Goal: Task Accomplishment & Management: Manage account settings

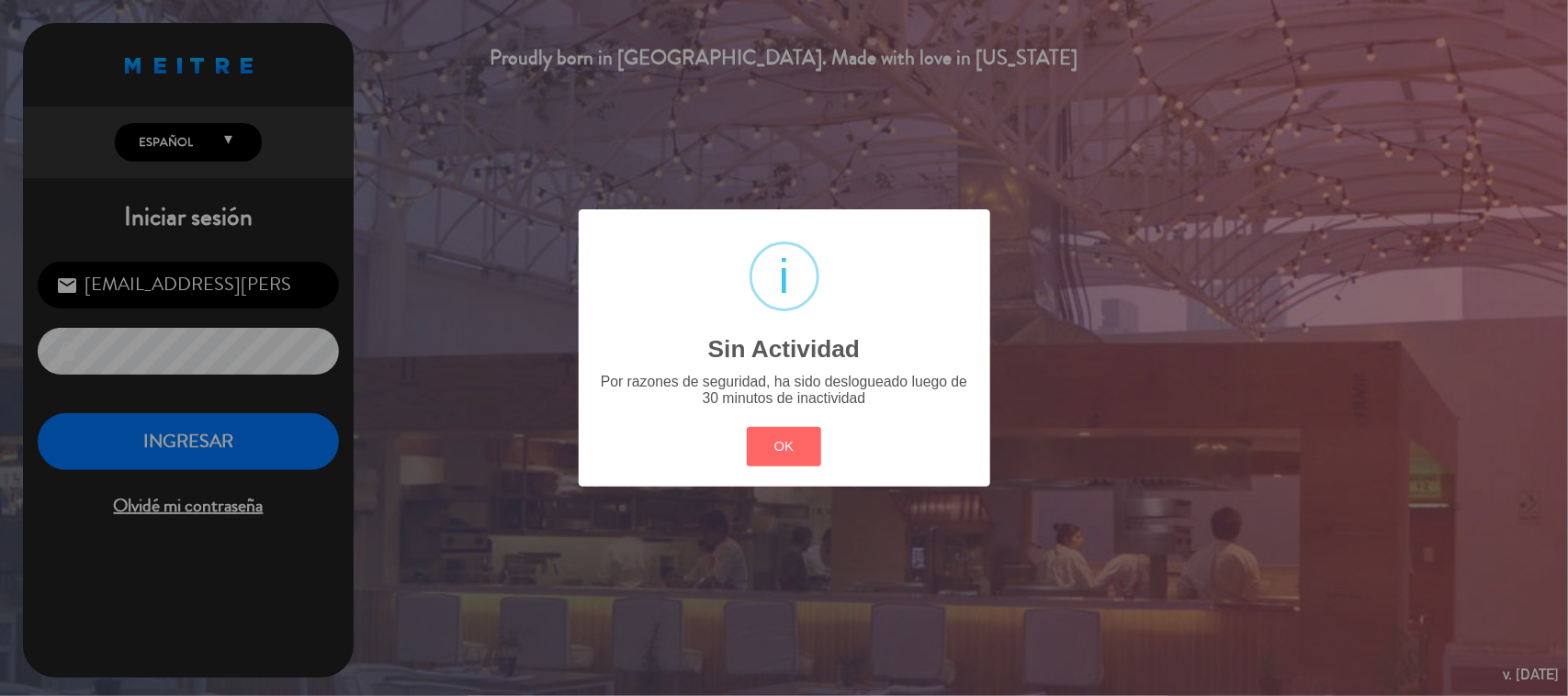
click at [795, 451] on button "OK" at bounding box center [784, 447] width 75 height 40
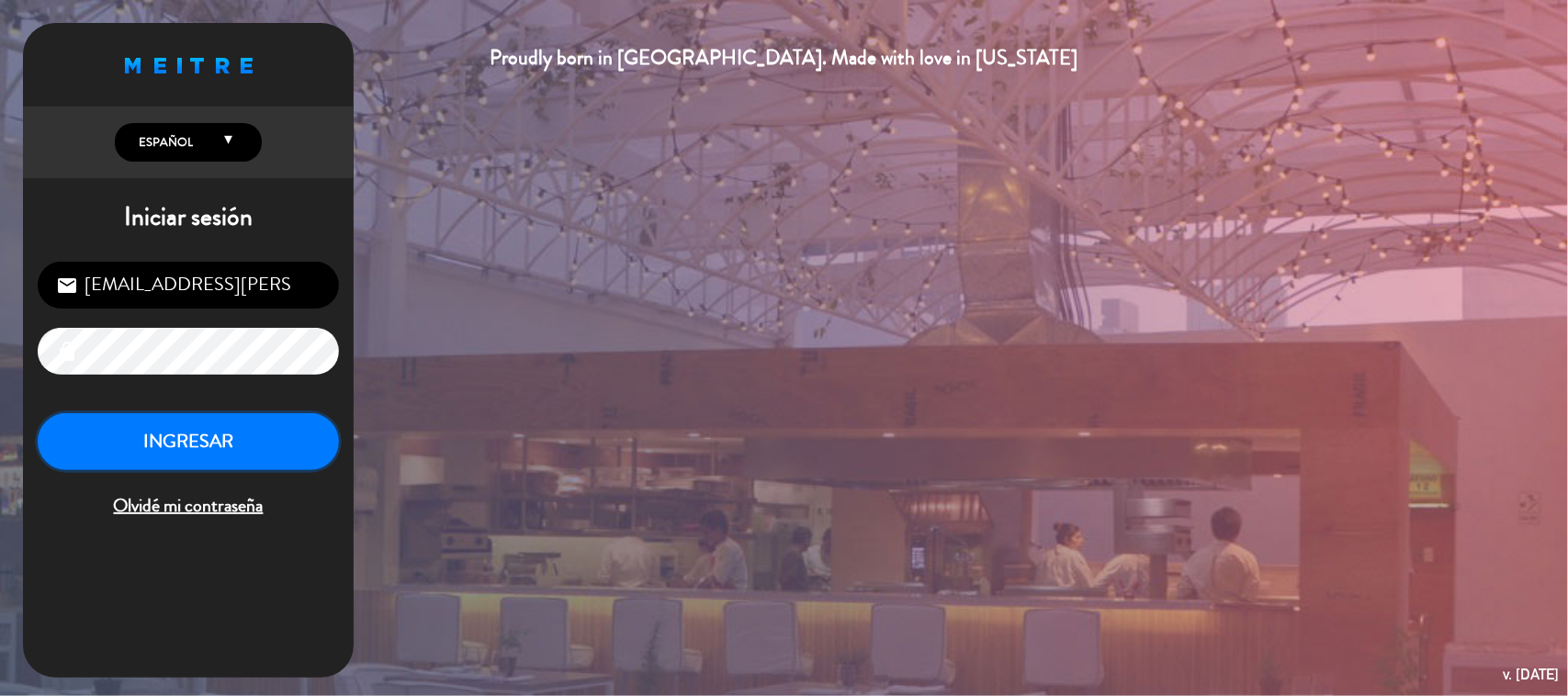
click at [124, 433] on button "INGRESAR" at bounding box center [188, 442] width 301 height 58
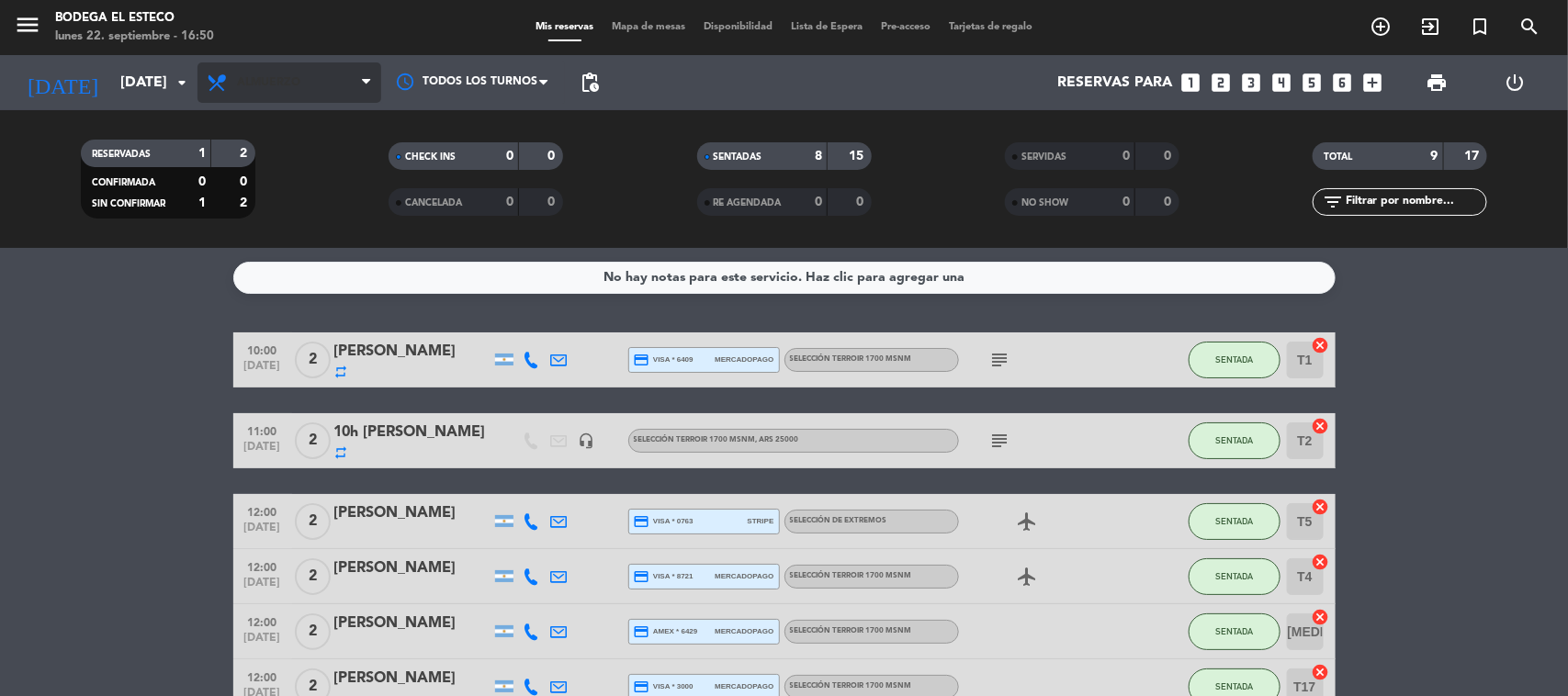
drag, startPoint x: 196, startPoint y: 71, endPoint x: 277, endPoint y: 90, distance: 83.2
click at [203, 75] on div "[DATE] [DATE] arrow_drop_down Todos los servicios Brunch Almuerzo Cena Almuerzo…" at bounding box center [784, 82] width 1568 height 55
click at [277, 90] on span "Almuerzo" at bounding box center [290, 82] width 184 height 41
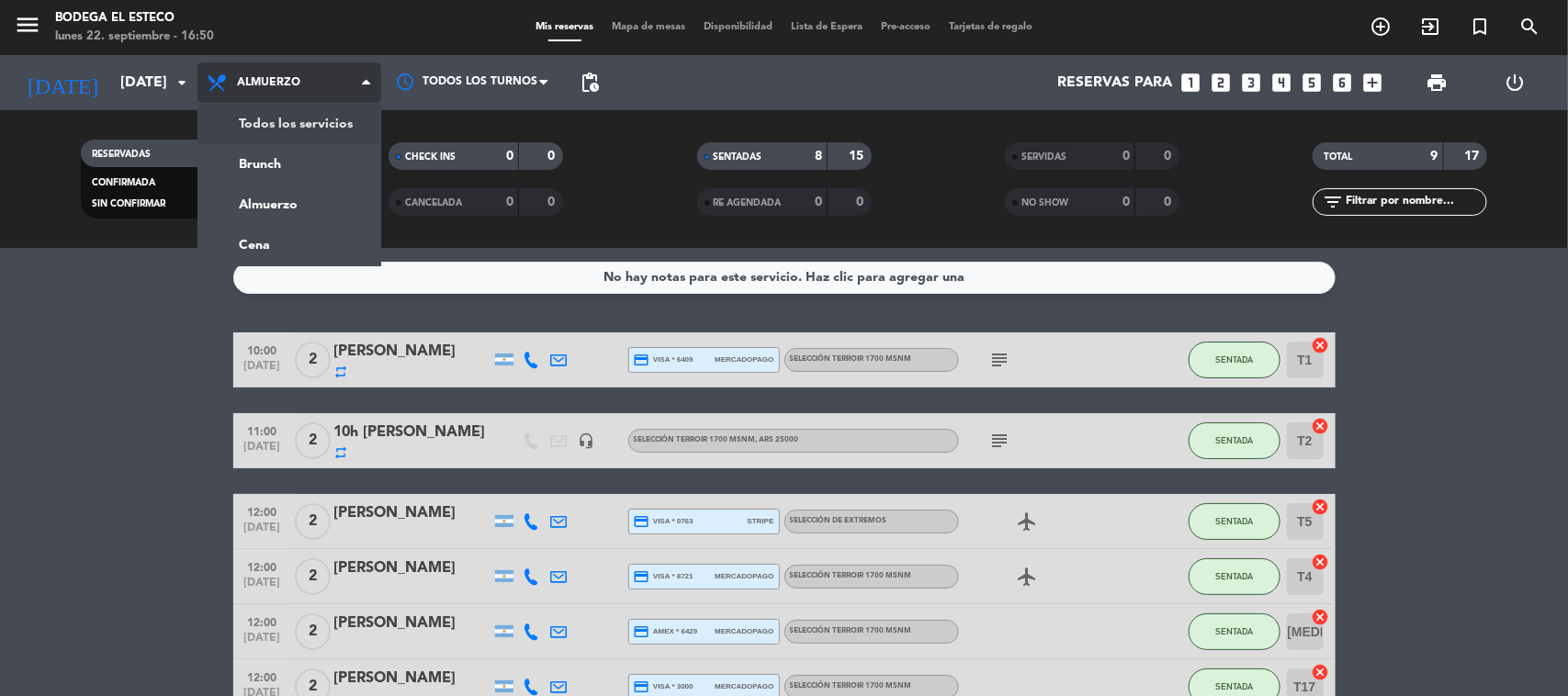
click at [278, 115] on div "menu Bodega El Esteco [DATE] 22. septiembre - 16:50 Mis reservas Mapa de mesas …" at bounding box center [784, 124] width 1568 height 248
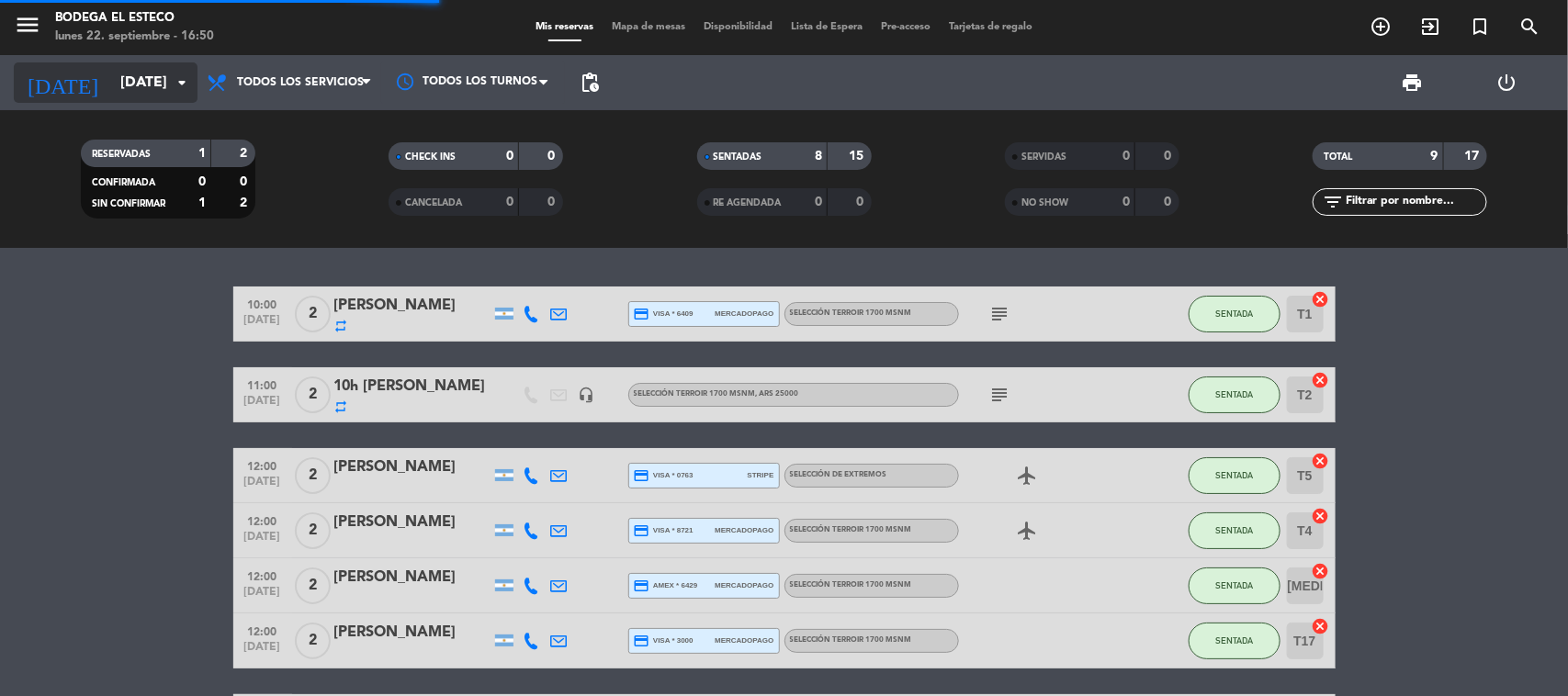
click at [111, 92] on input "[DATE]" at bounding box center [208, 82] width 194 height 36
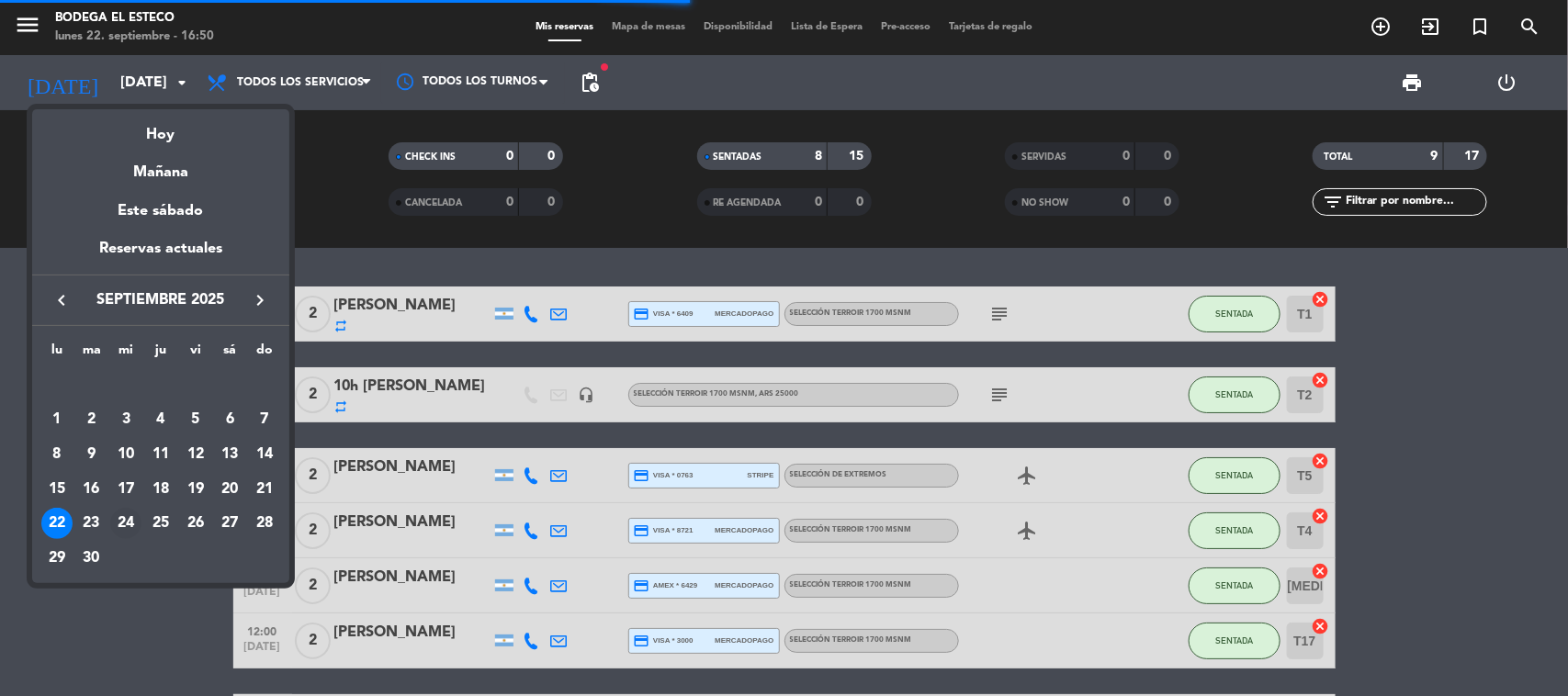
click at [134, 519] on div "24" at bounding box center [126, 523] width 31 height 31
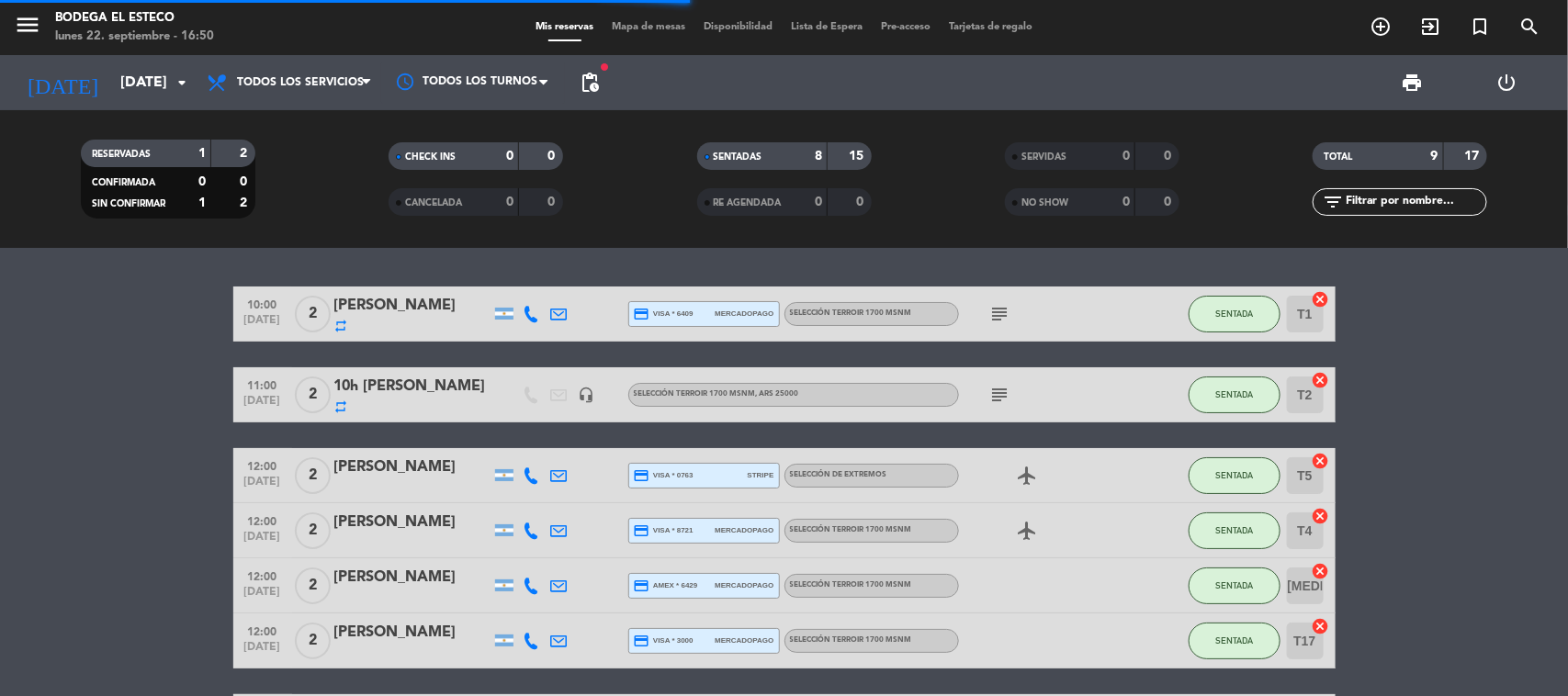
type input "[DATE]"
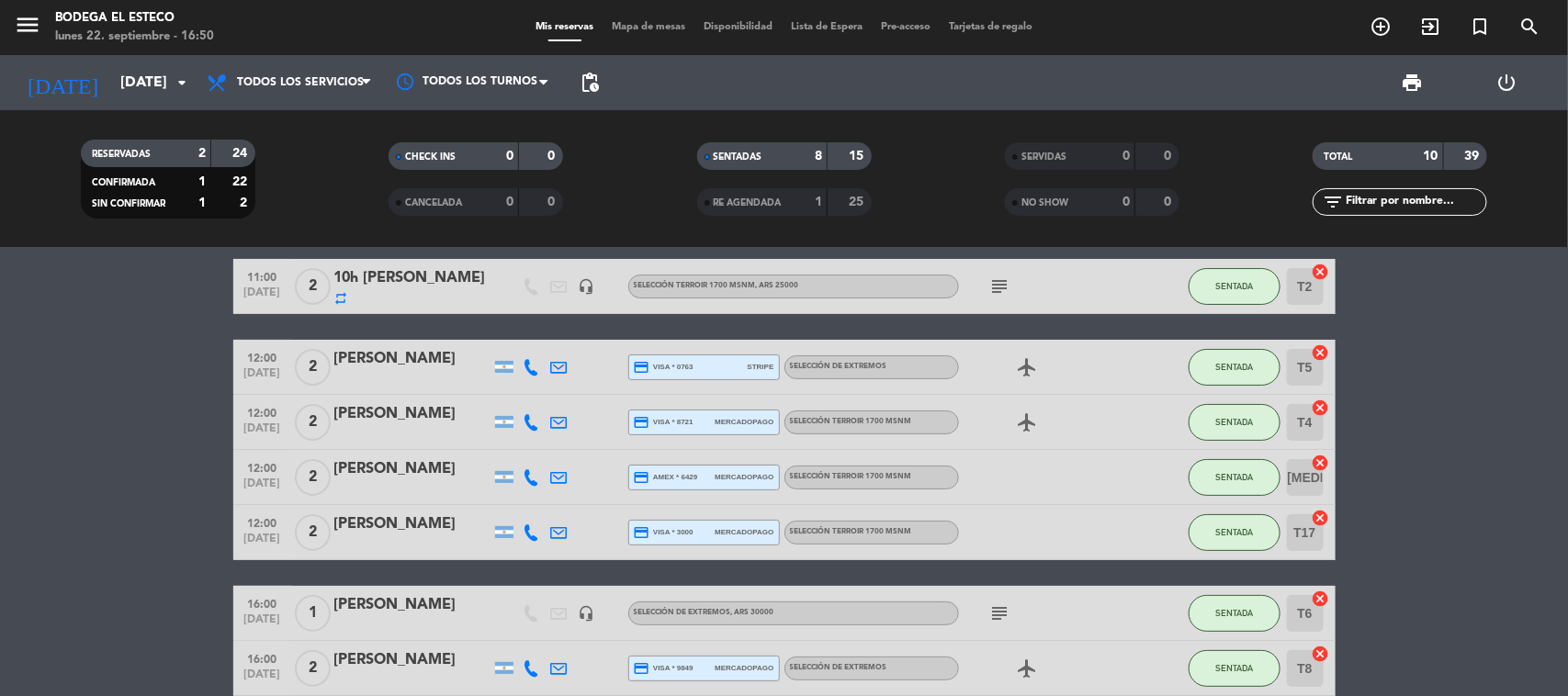
scroll to position [361, 0]
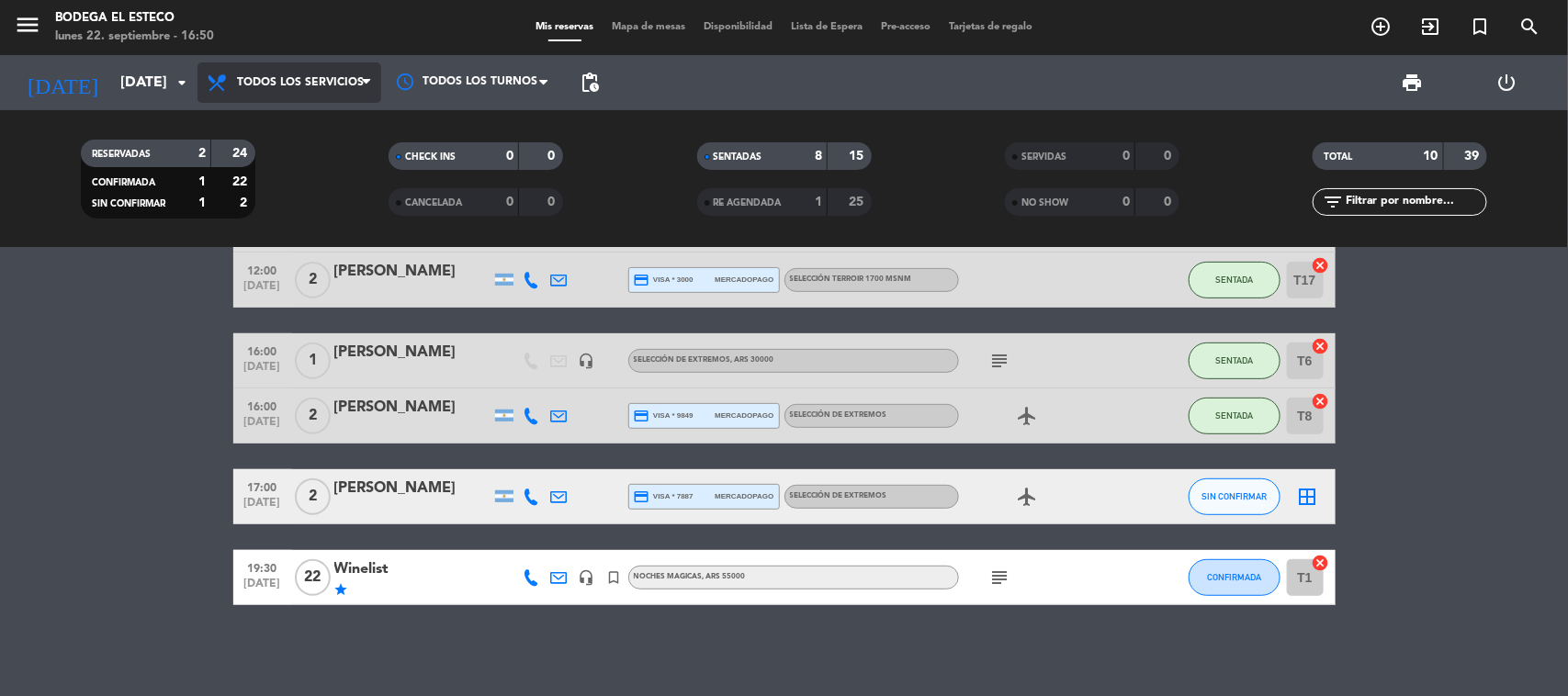
click at [262, 84] on span "Todos los servicios" at bounding box center [300, 82] width 127 height 13
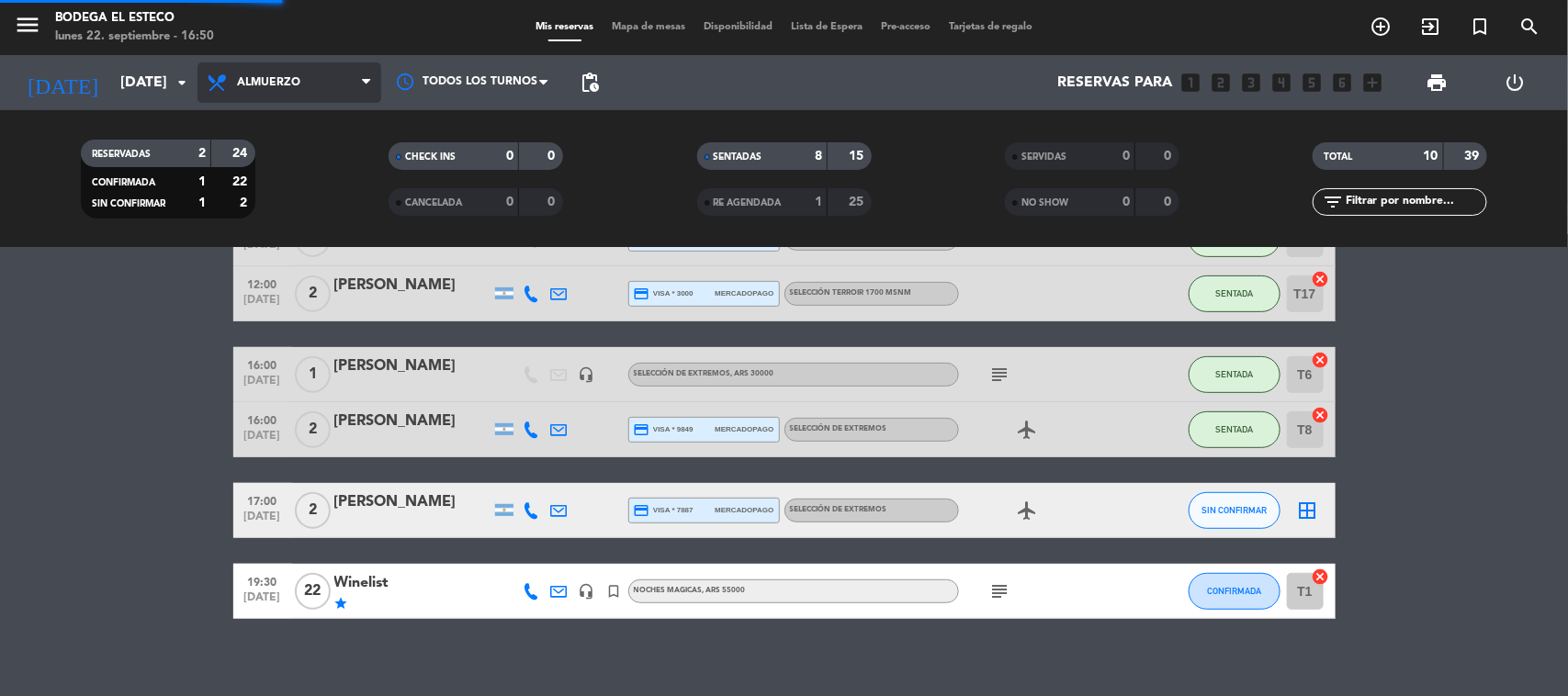
click at [263, 194] on div "menu Bodega El Esteco [DATE] 22. septiembre - 16:50 Mis reservas Mapa de mesas …" at bounding box center [784, 124] width 1568 height 248
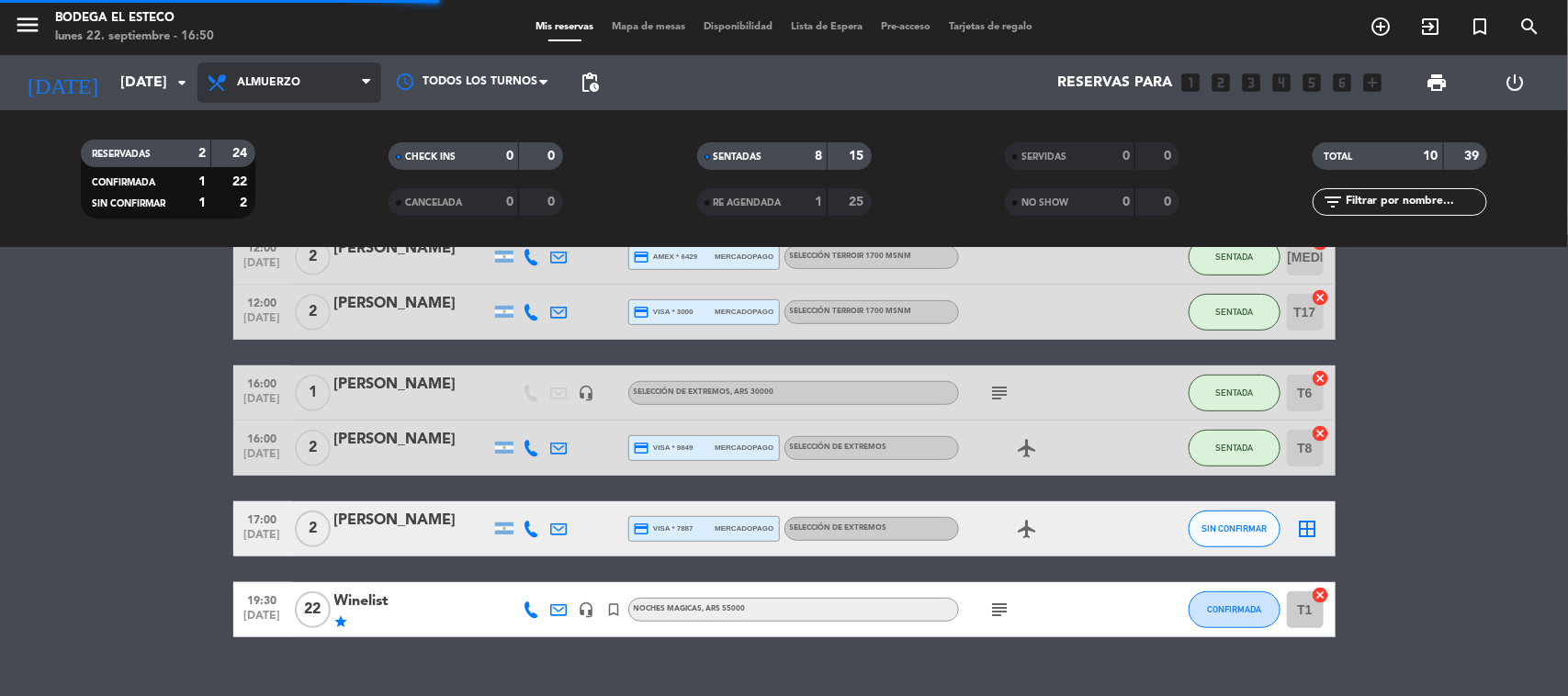
scroll to position [407, 0]
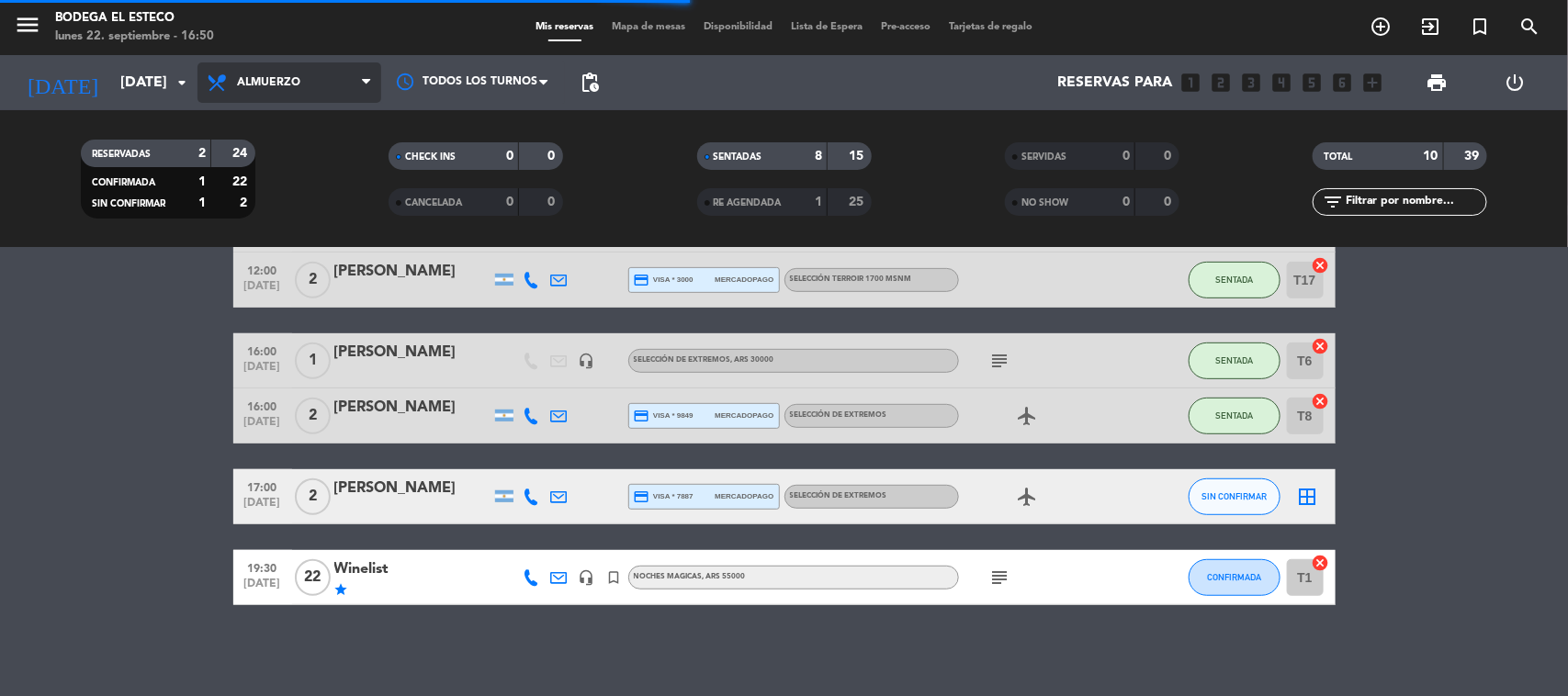
click at [253, 75] on span "Almuerzo" at bounding box center [290, 82] width 184 height 41
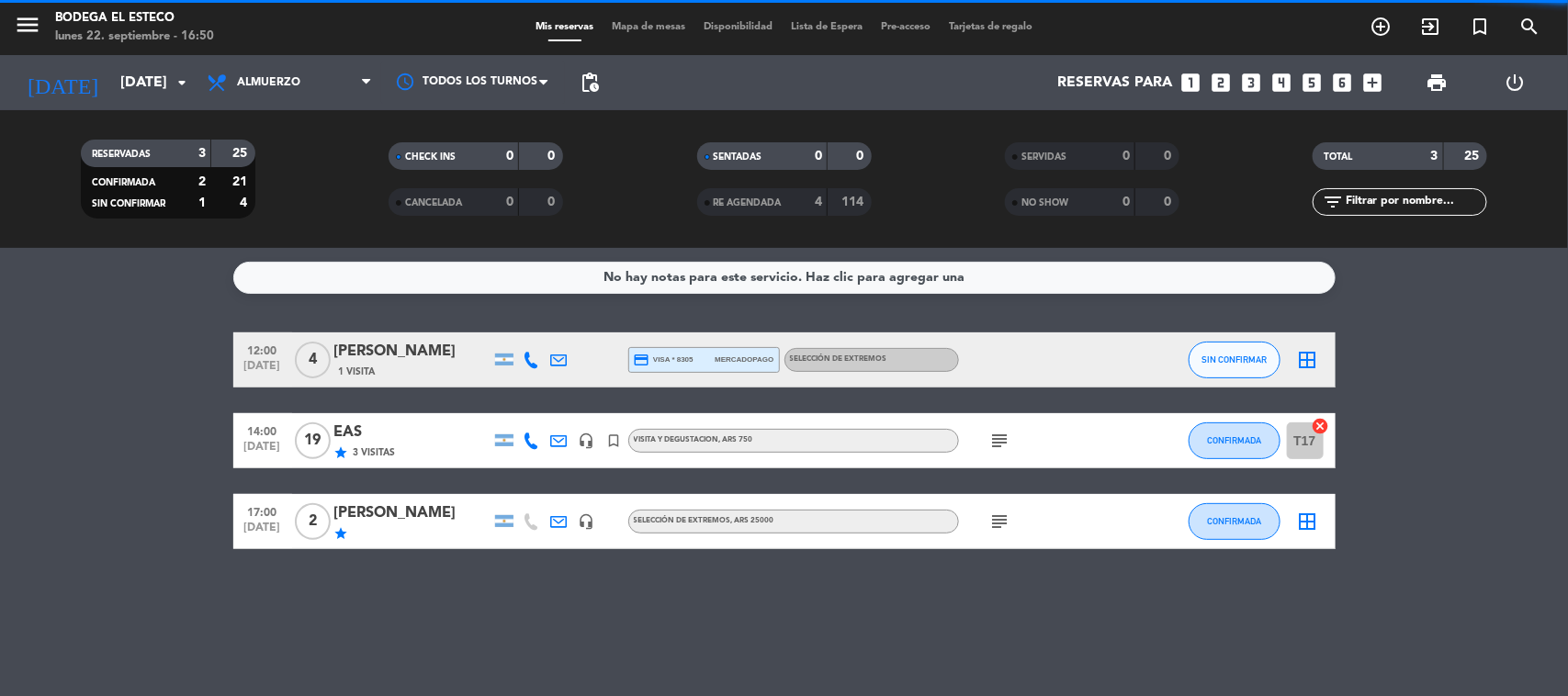
scroll to position [0, 0]
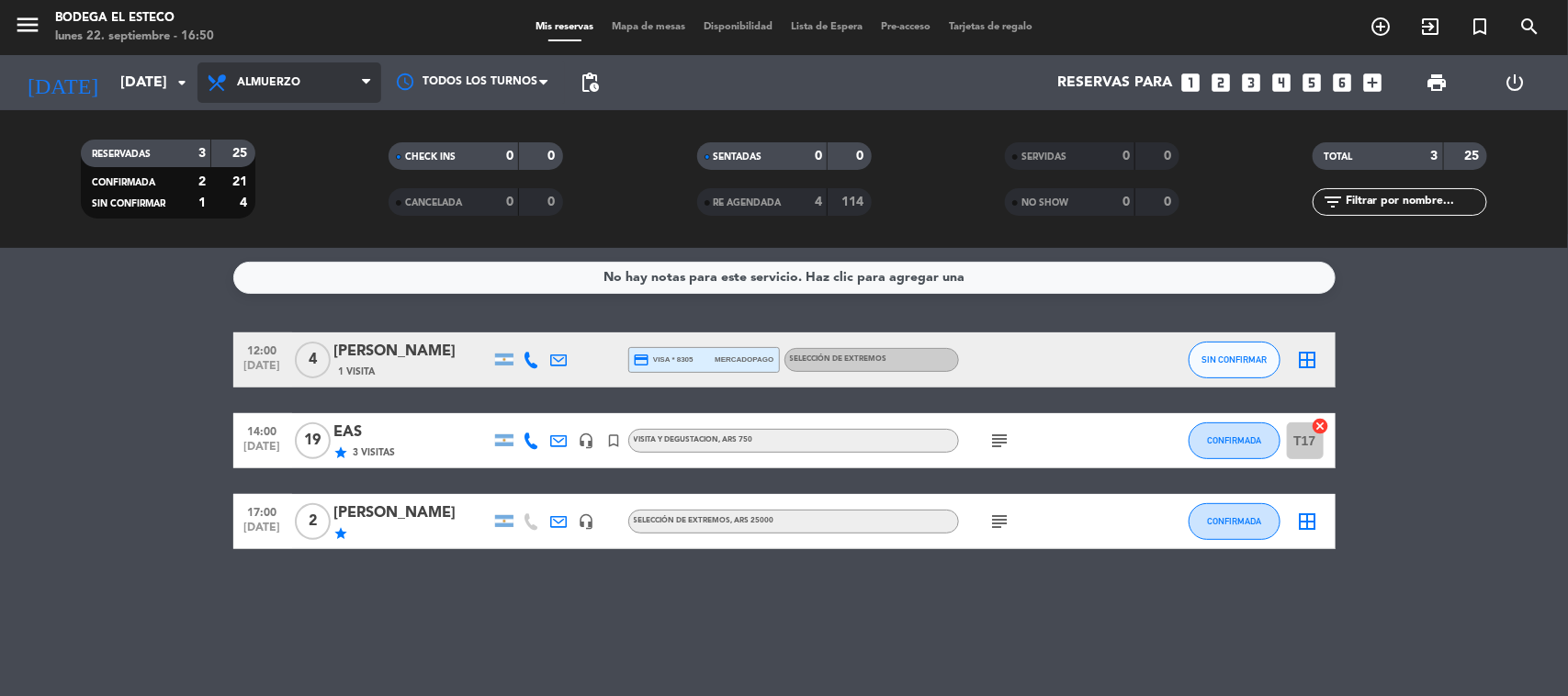
click at [249, 97] on span "Almuerzo" at bounding box center [290, 82] width 184 height 41
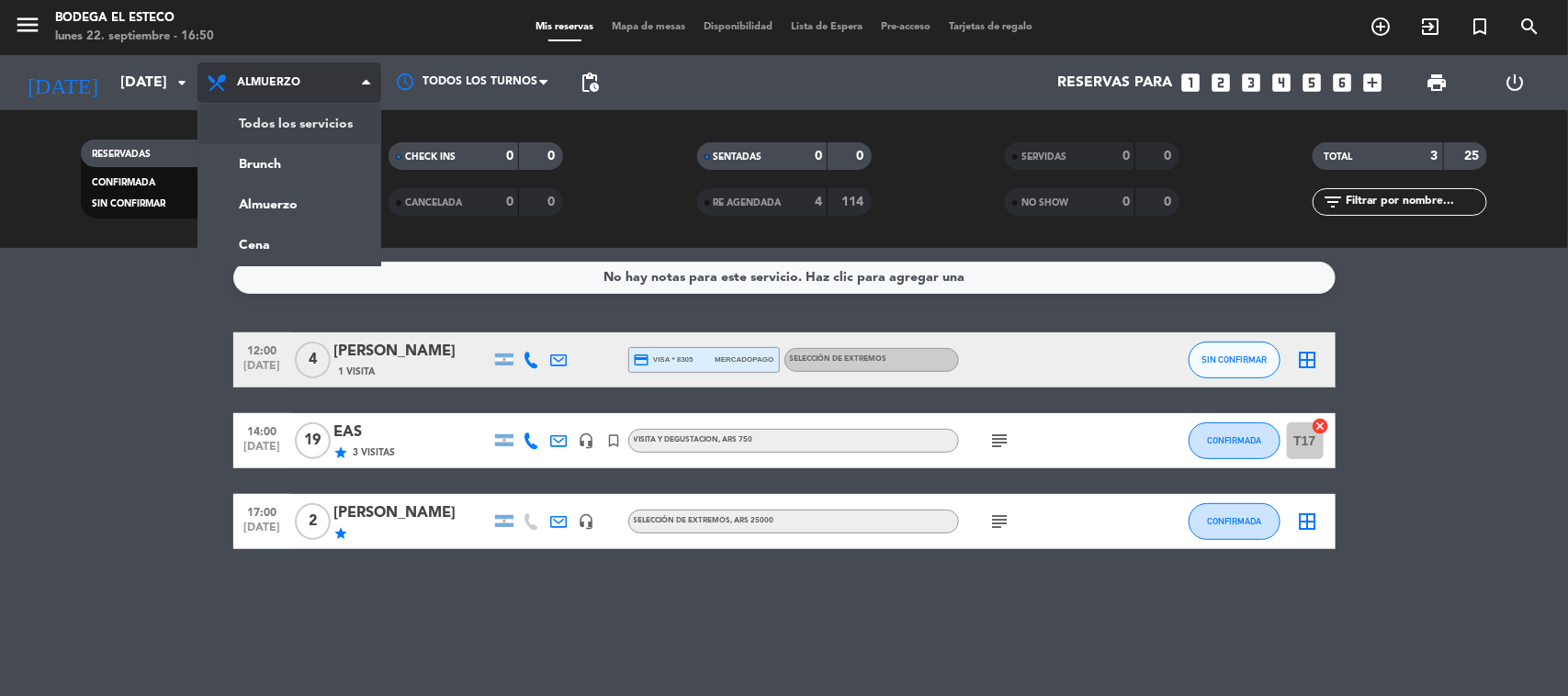
click at [246, 119] on div "menu Bodega El Esteco [DATE] 22. septiembre - 16:50 Mis reservas Mapa de mesas …" at bounding box center [784, 124] width 1568 height 248
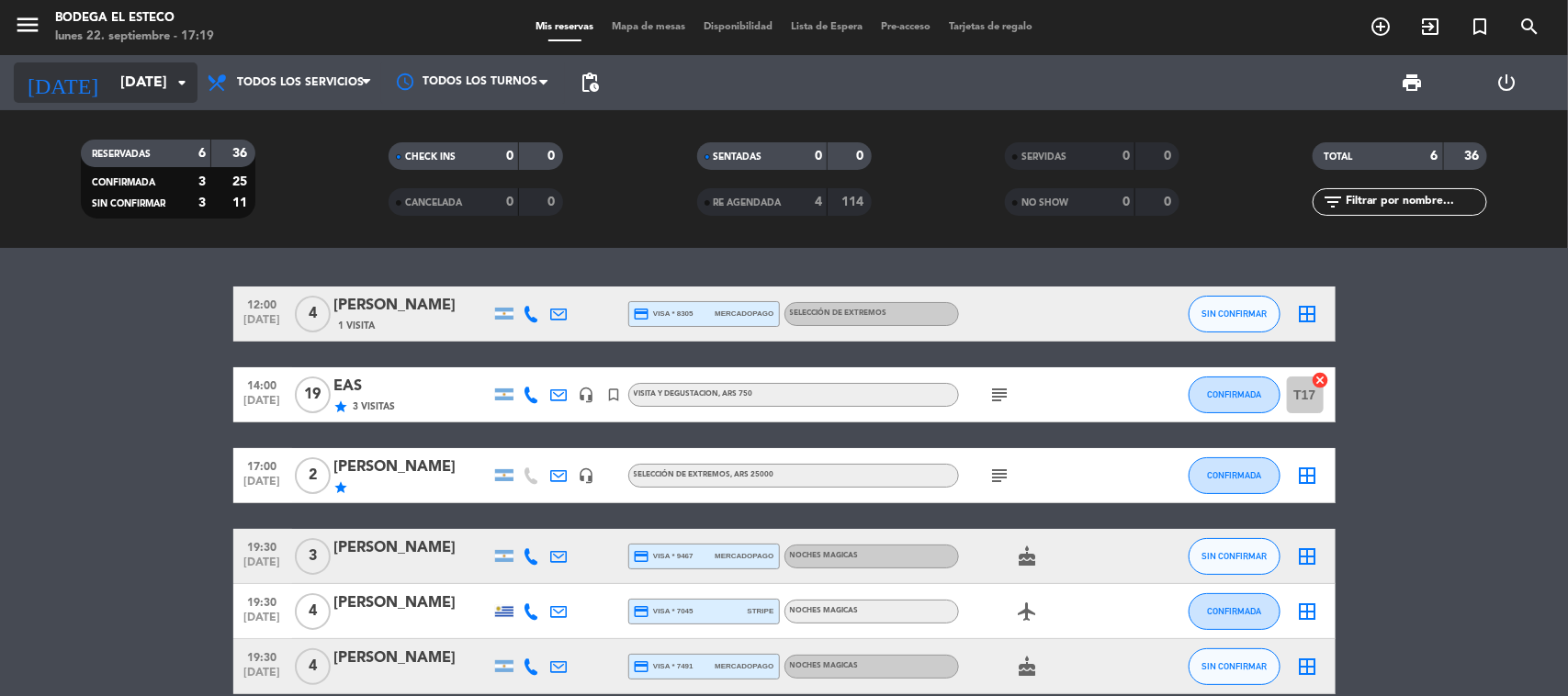
click at [111, 82] on input "[DATE]" at bounding box center [208, 82] width 194 height 36
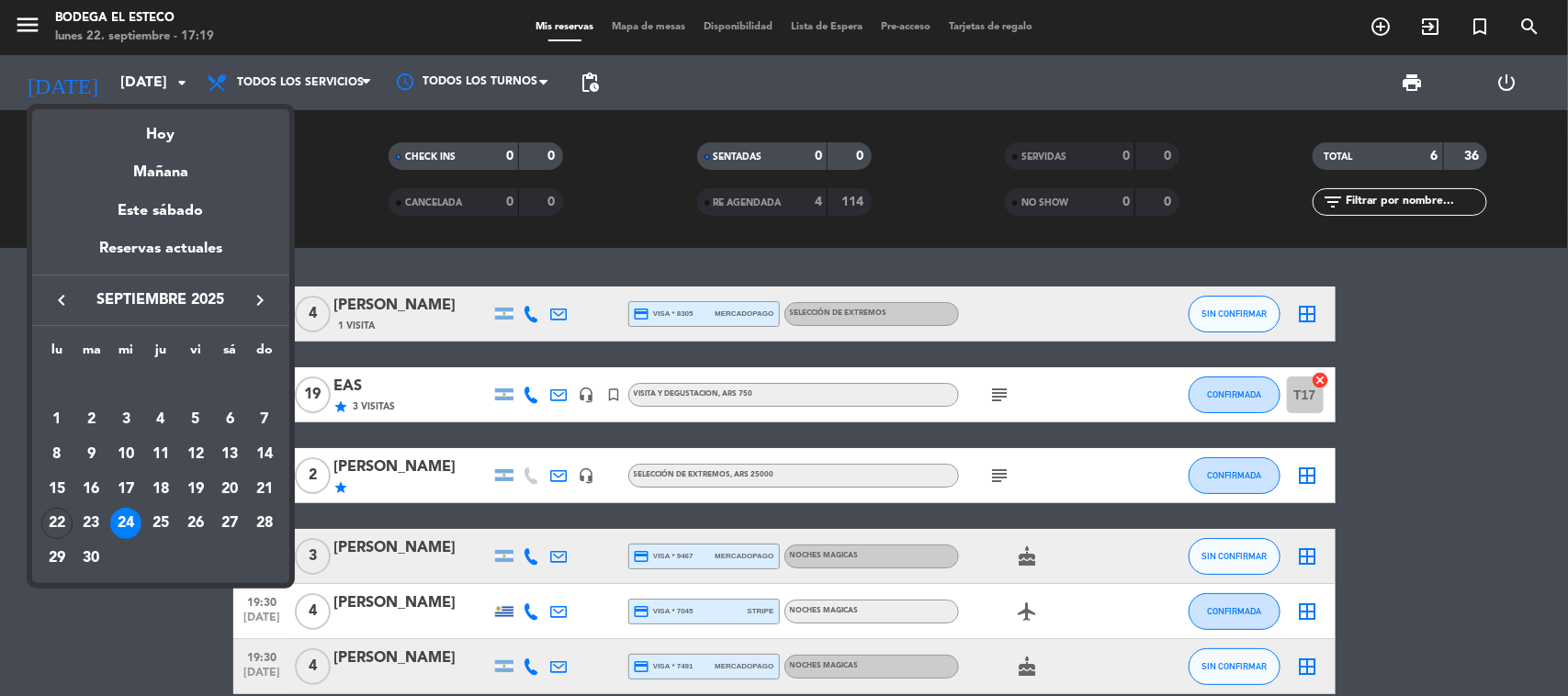
drag, startPoint x: 132, startPoint y: 524, endPoint x: 139, endPoint y: 516, distance: 10.6
click at [132, 522] on div "24" at bounding box center [126, 523] width 31 height 31
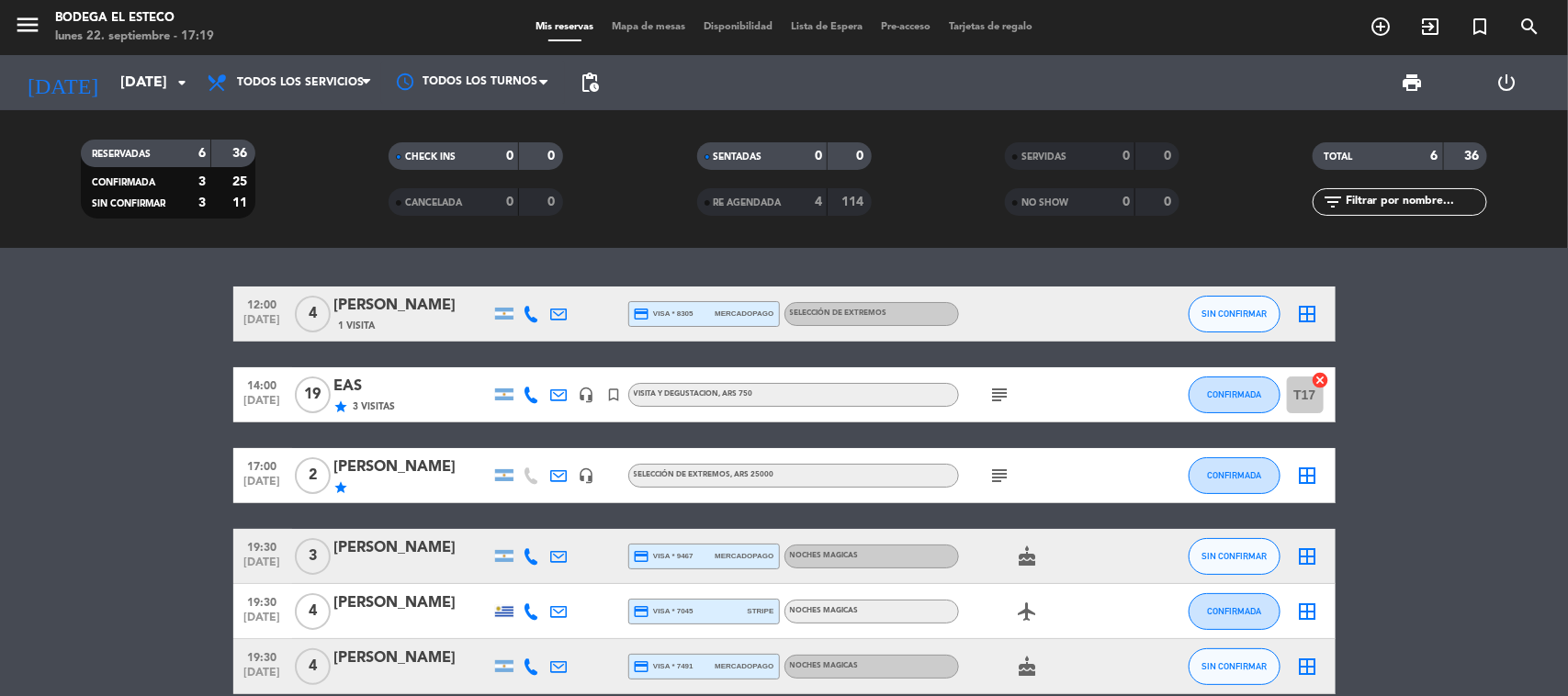
click at [364, 373] on div "14:00 [DATE] EAS star 3 Visitas headset_mic turned_in_not VISITA Y DEGUSTACION …" at bounding box center [784, 395] width 1102 height 55
click at [361, 389] on div "EAS" at bounding box center [412, 387] width 156 height 24
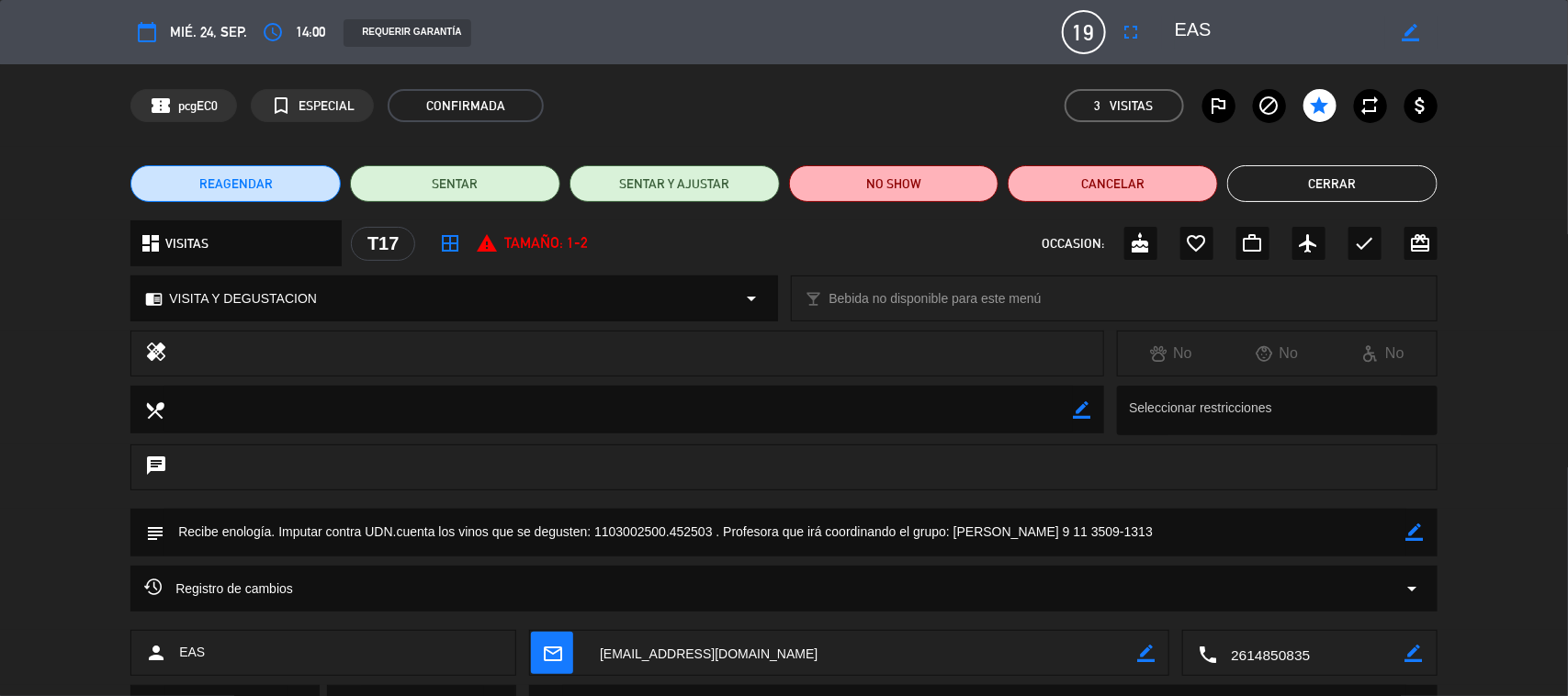
click at [1408, 537] on icon "border_color" at bounding box center [1415, 532] width 17 height 17
click at [1363, 536] on textarea at bounding box center [785, 532] width 1241 height 47
paste textarea "Blend de extremo Torrontes, [PERSON_NAME] ,old vine Criolla, blanc de noir, el …"
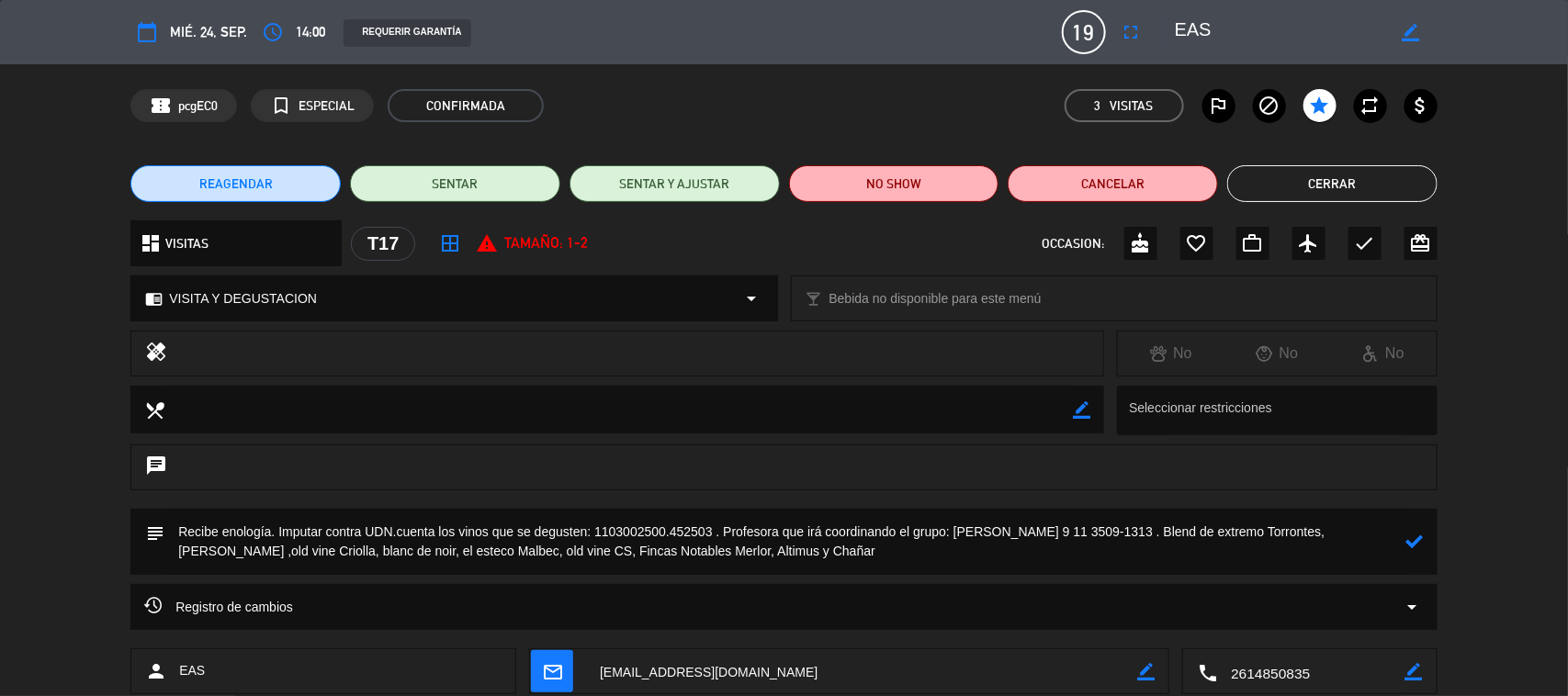
type textarea "Recibe enología. Imputar contra UDN.cuenta los vinos que se degusten: 110300250…"
click at [1416, 547] on icon at bounding box center [1415, 542] width 17 height 17
click at [1355, 190] on button "Cerrar" at bounding box center [1332, 184] width 210 height 37
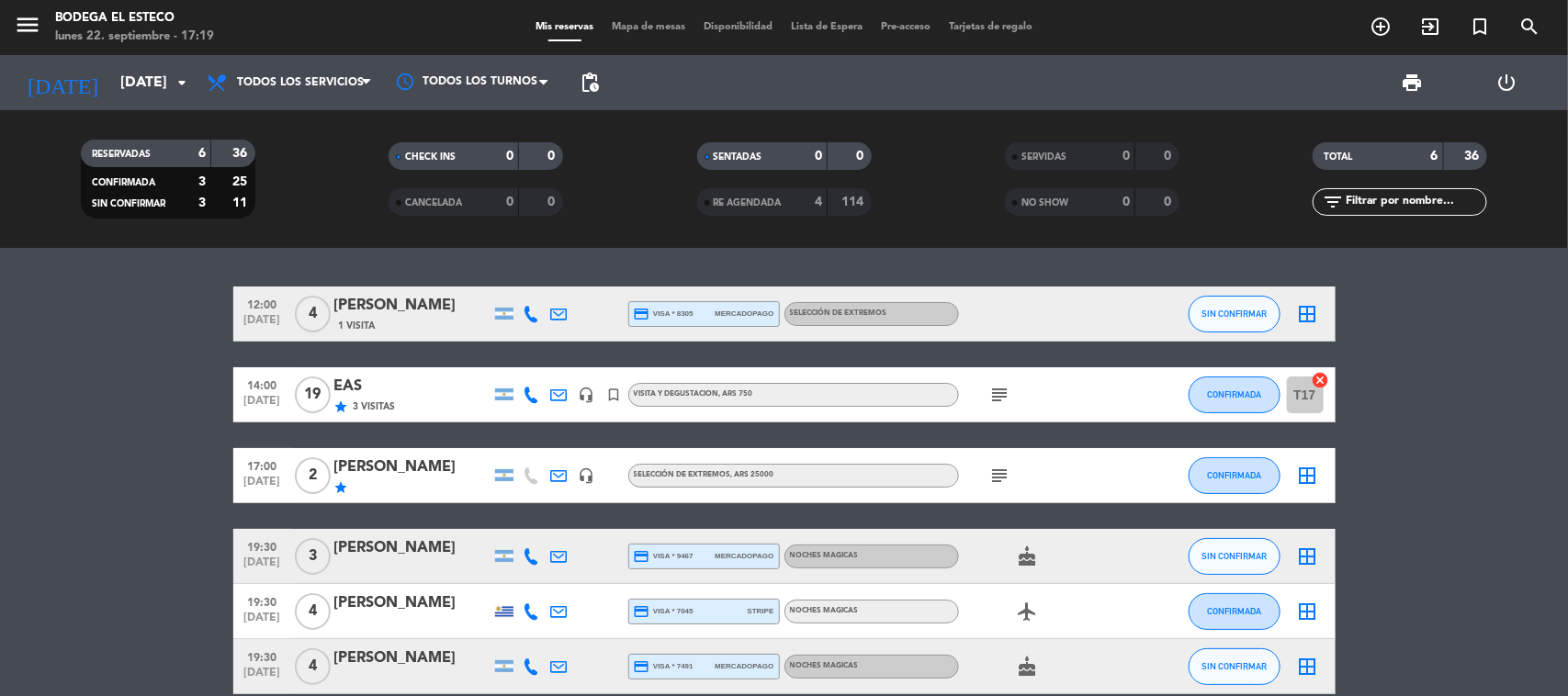
click at [994, 475] on icon "subject" at bounding box center [1000, 476] width 22 height 22
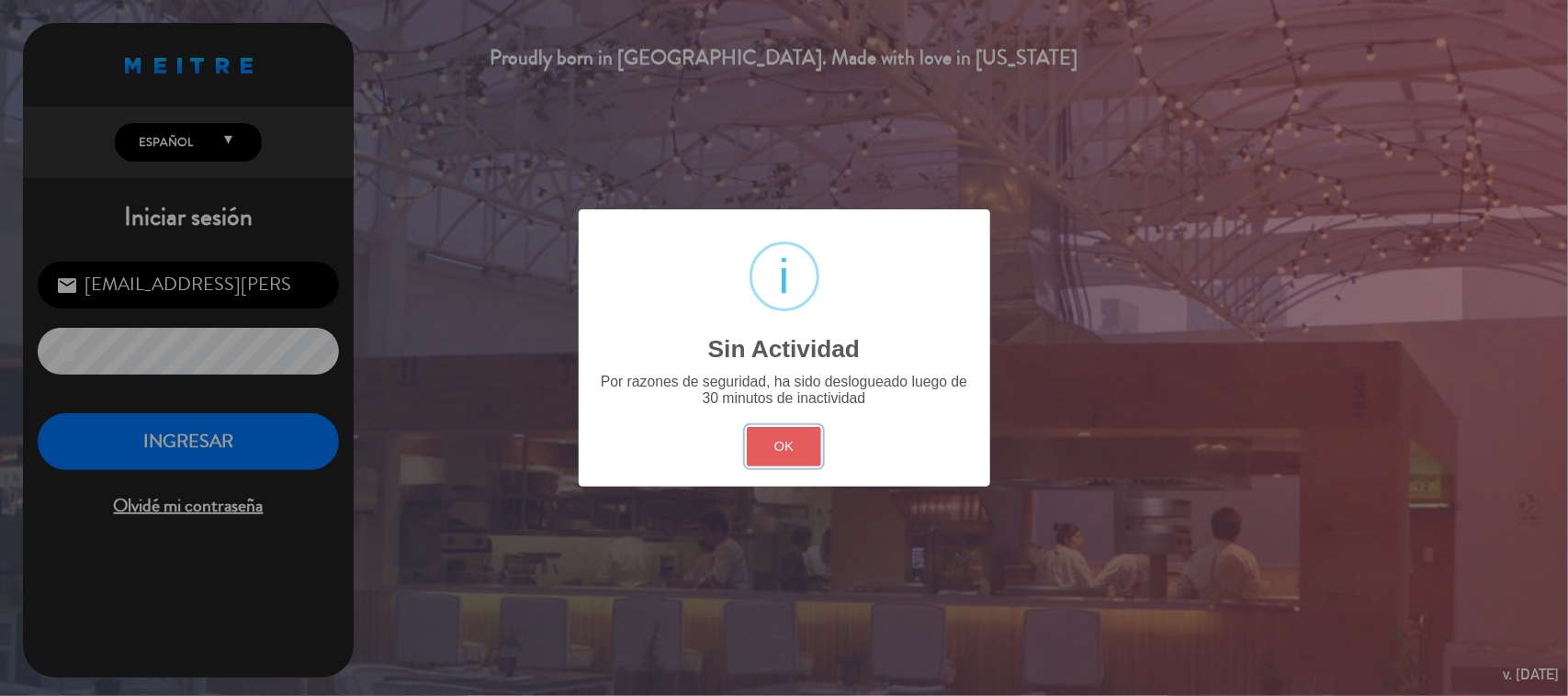
click at [765, 451] on button "OK" at bounding box center [784, 447] width 75 height 40
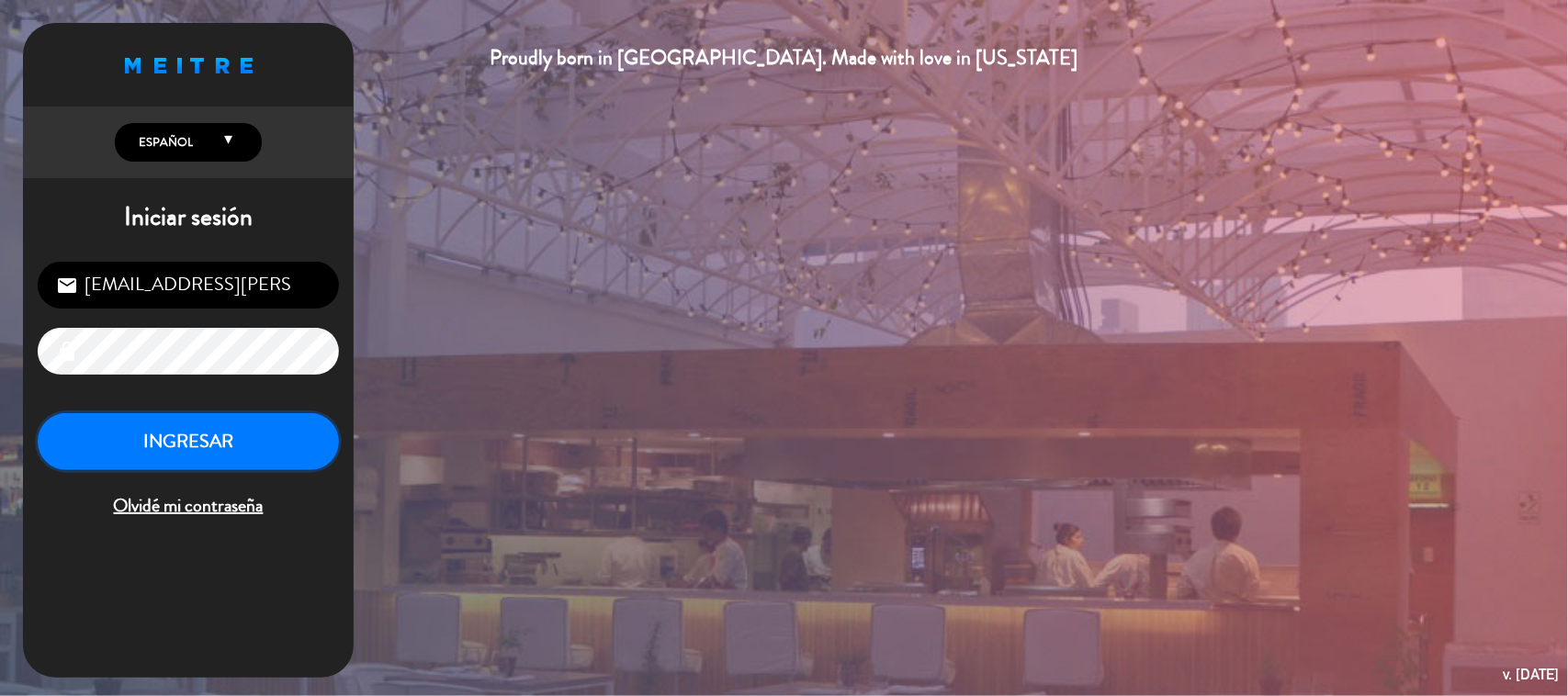
click at [195, 451] on button "INGRESAR" at bounding box center [188, 442] width 301 height 58
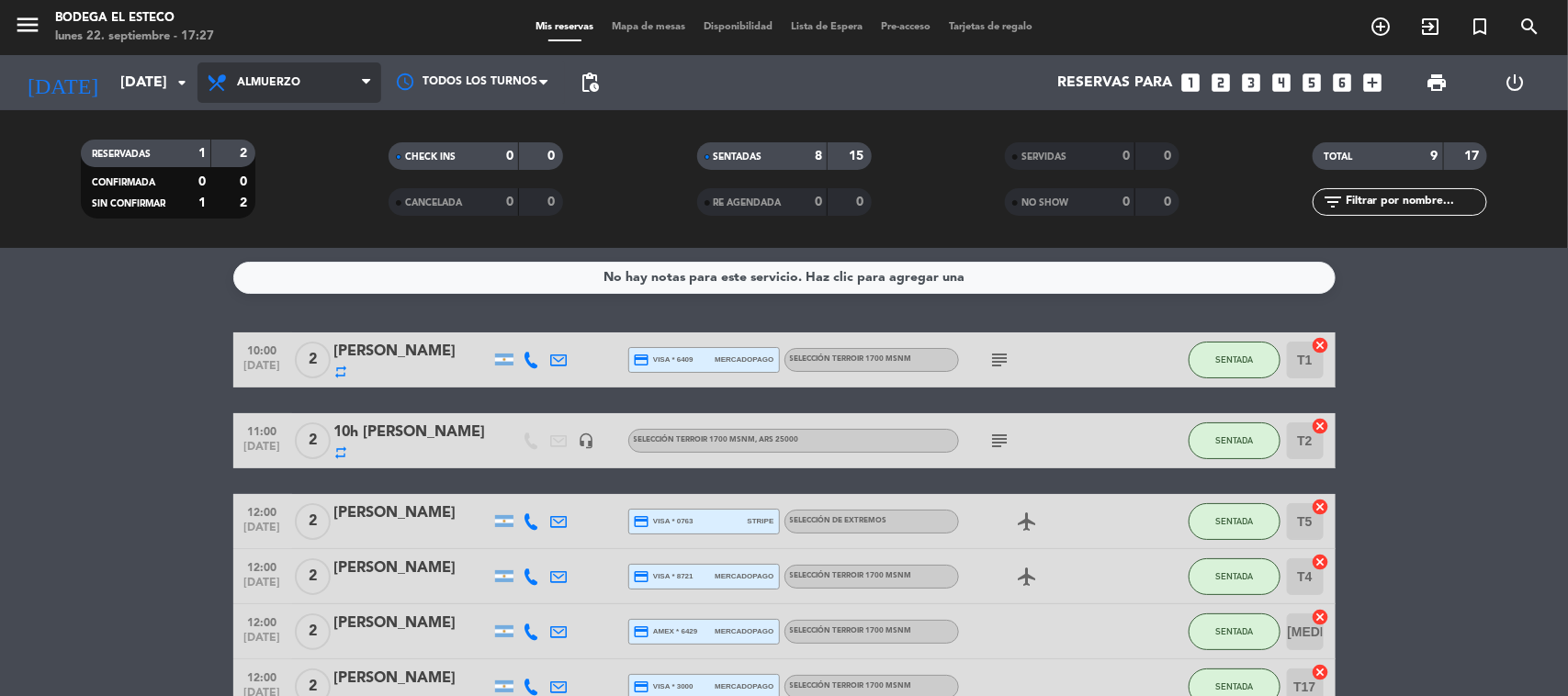
click at [240, 83] on span "Almuerzo" at bounding box center [268, 82] width 63 height 13
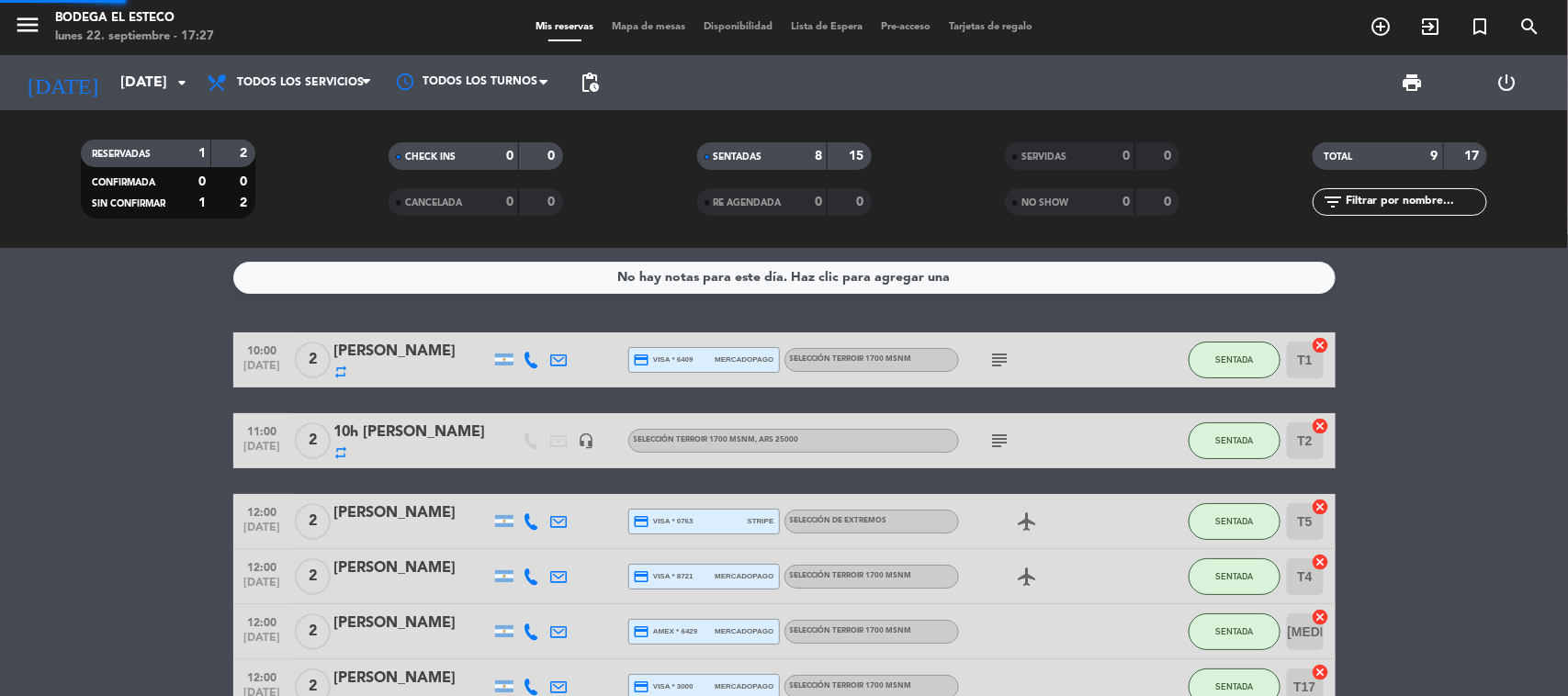
click at [253, 117] on div "menu Bodega El Esteco [DATE] 22. septiembre - 17:27 Mis reservas Mapa de mesas …" at bounding box center [784, 124] width 1568 height 248
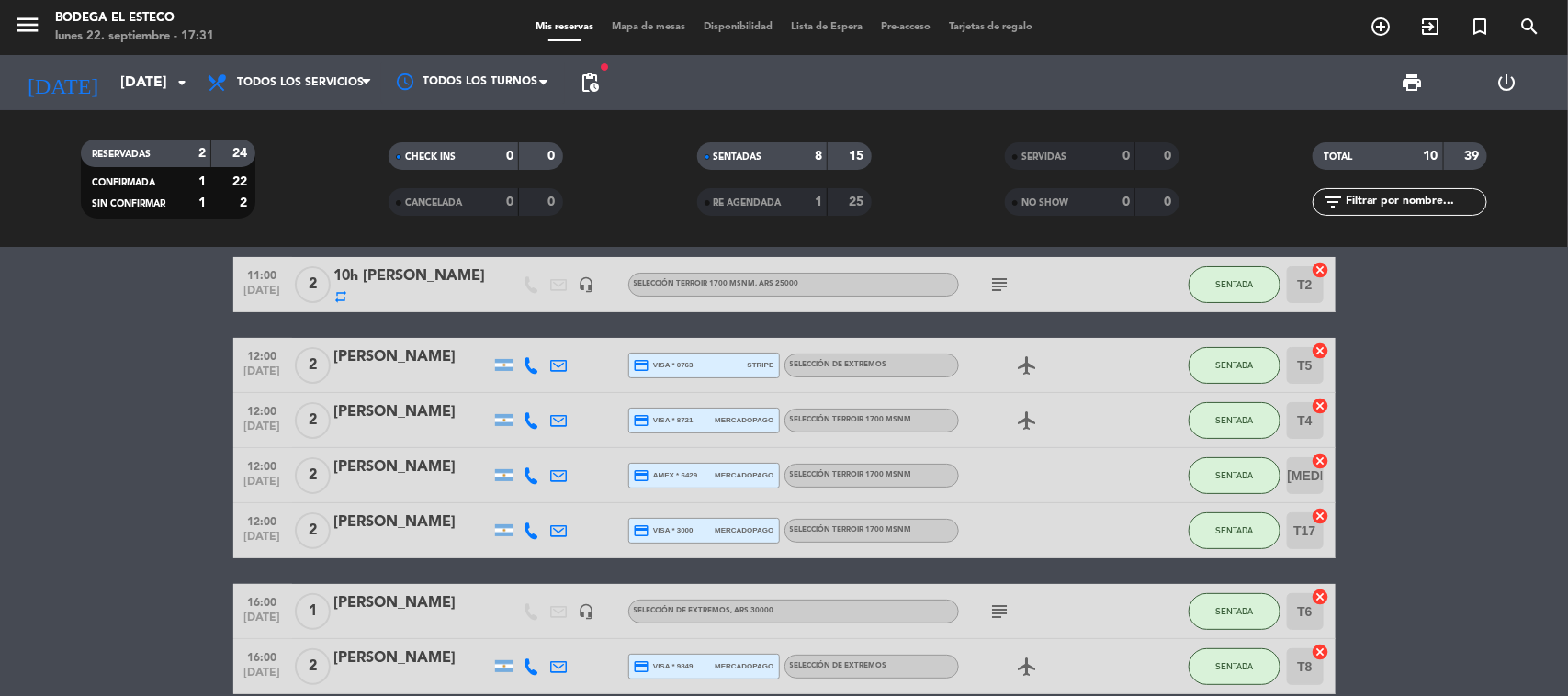
scroll to position [361, 0]
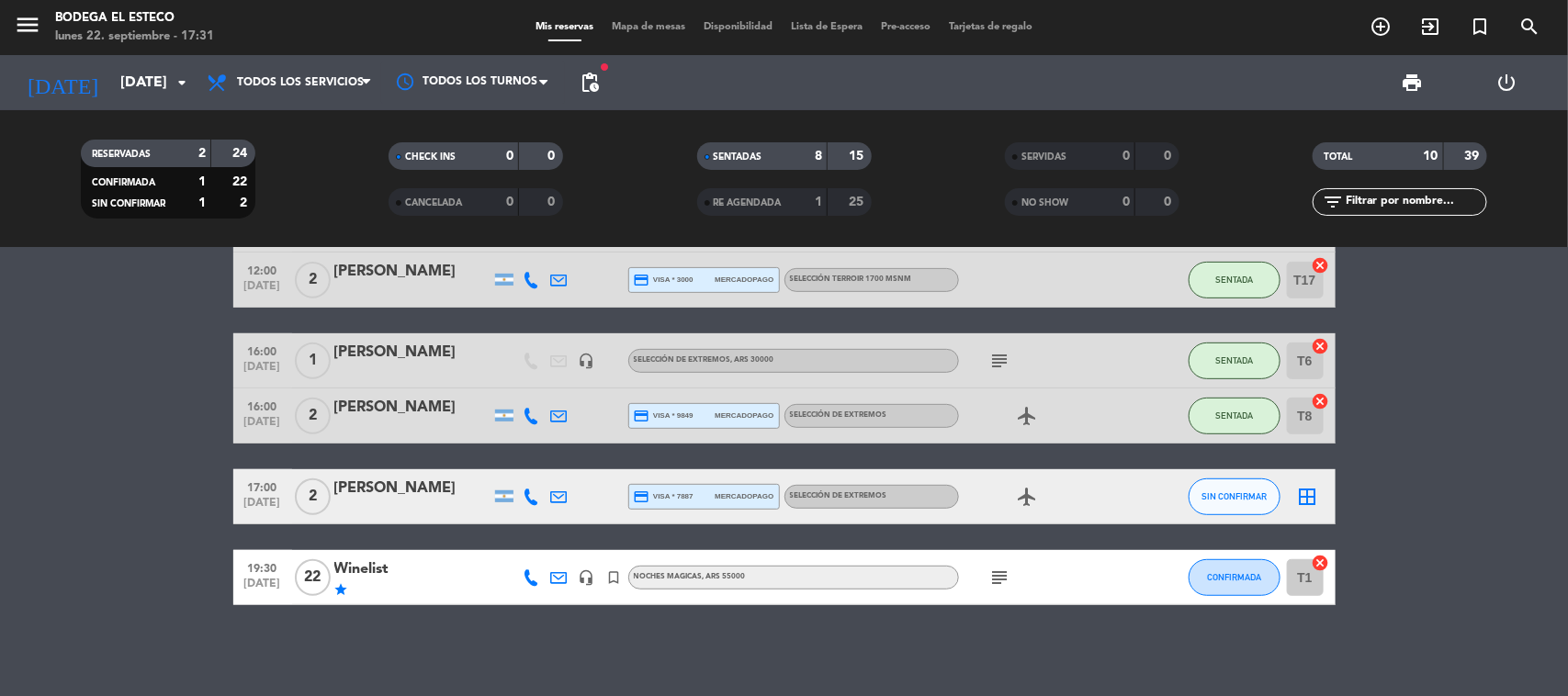
click at [992, 575] on icon "subject" at bounding box center [1000, 578] width 22 height 22
